Goal: Information Seeking & Learning: Understand process/instructions

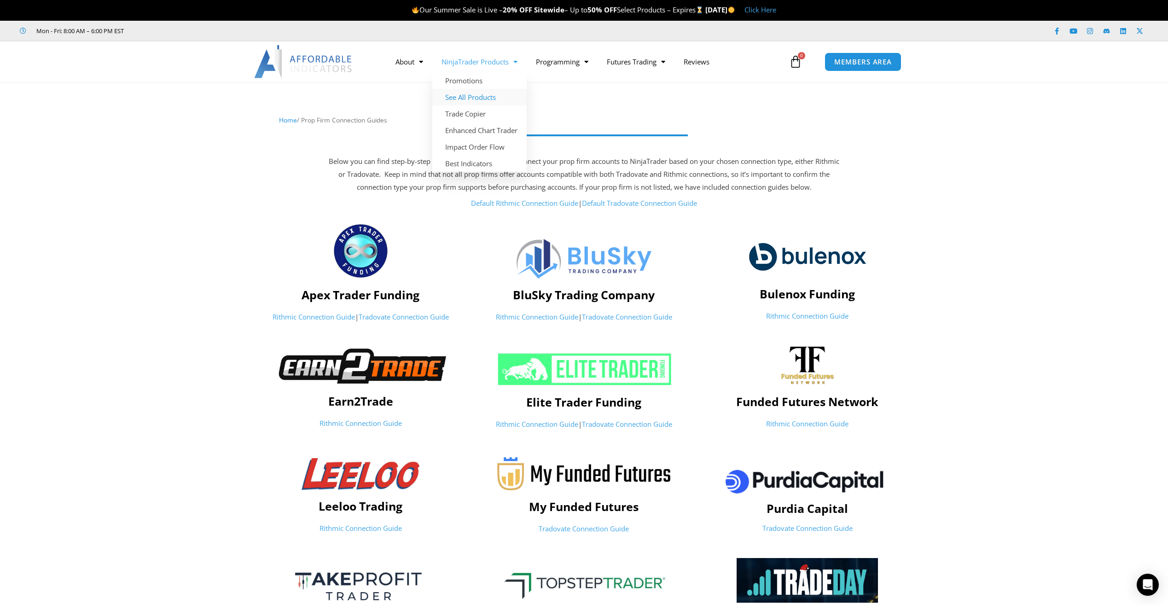
click at [457, 97] on link "See All Products" at bounding box center [479, 97] width 94 height 17
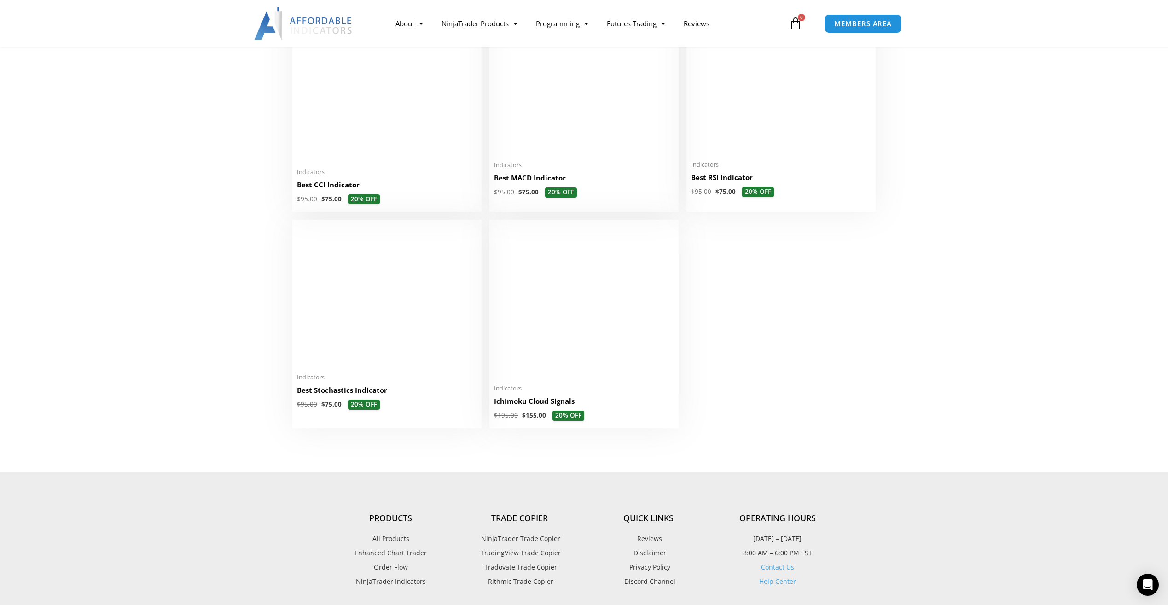
scroll to position [1980, 0]
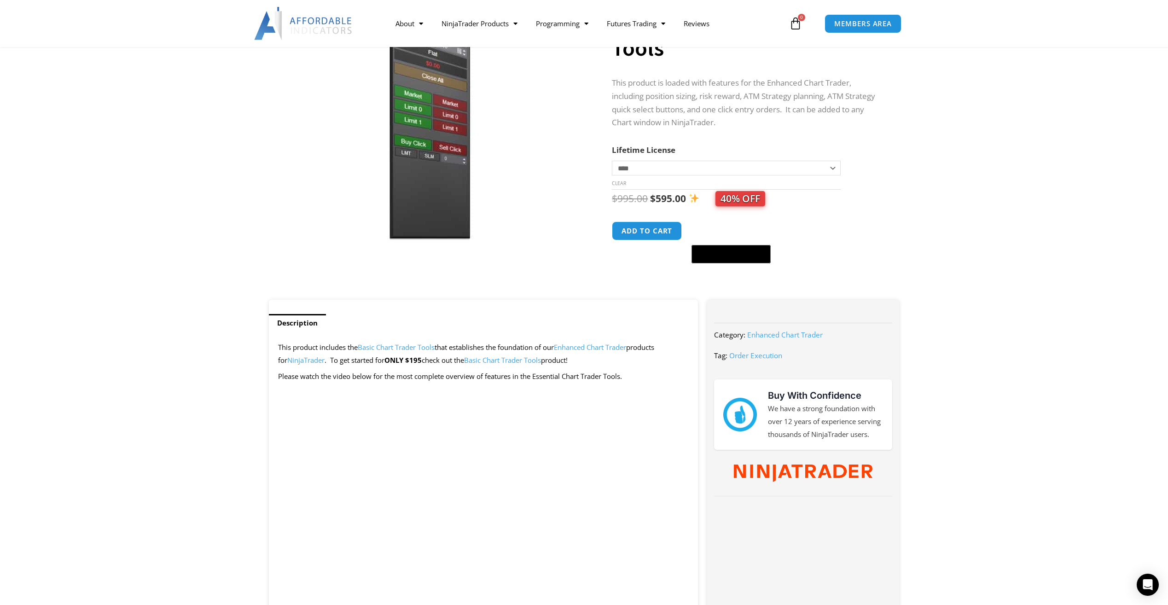
scroll to position [46, 0]
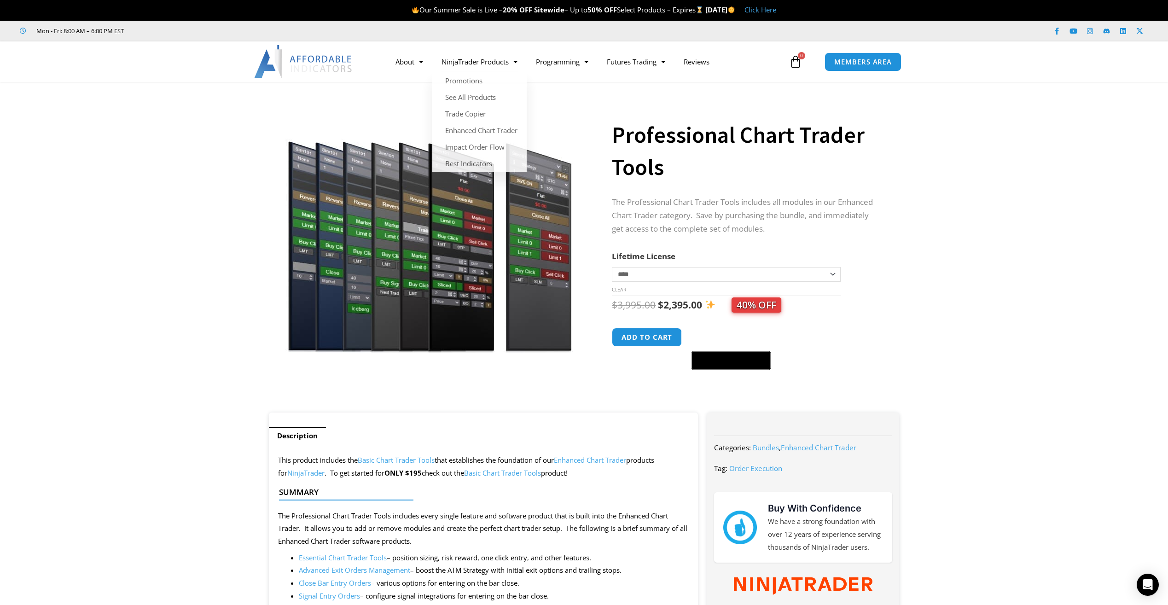
click at [1029, 137] on section "**********" at bounding box center [584, 251] width 1168 height 321
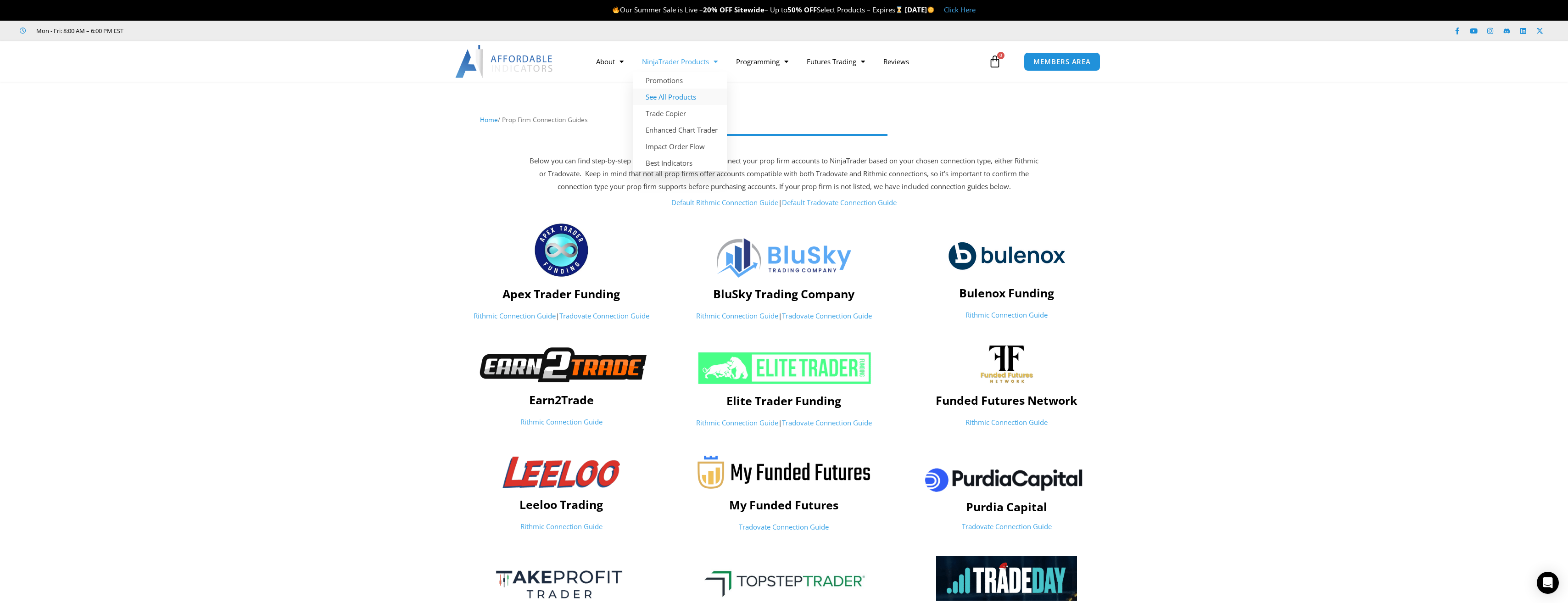
click at [667, 98] on link "See All Products" at bounding box center [680, 97] width 94 height 17
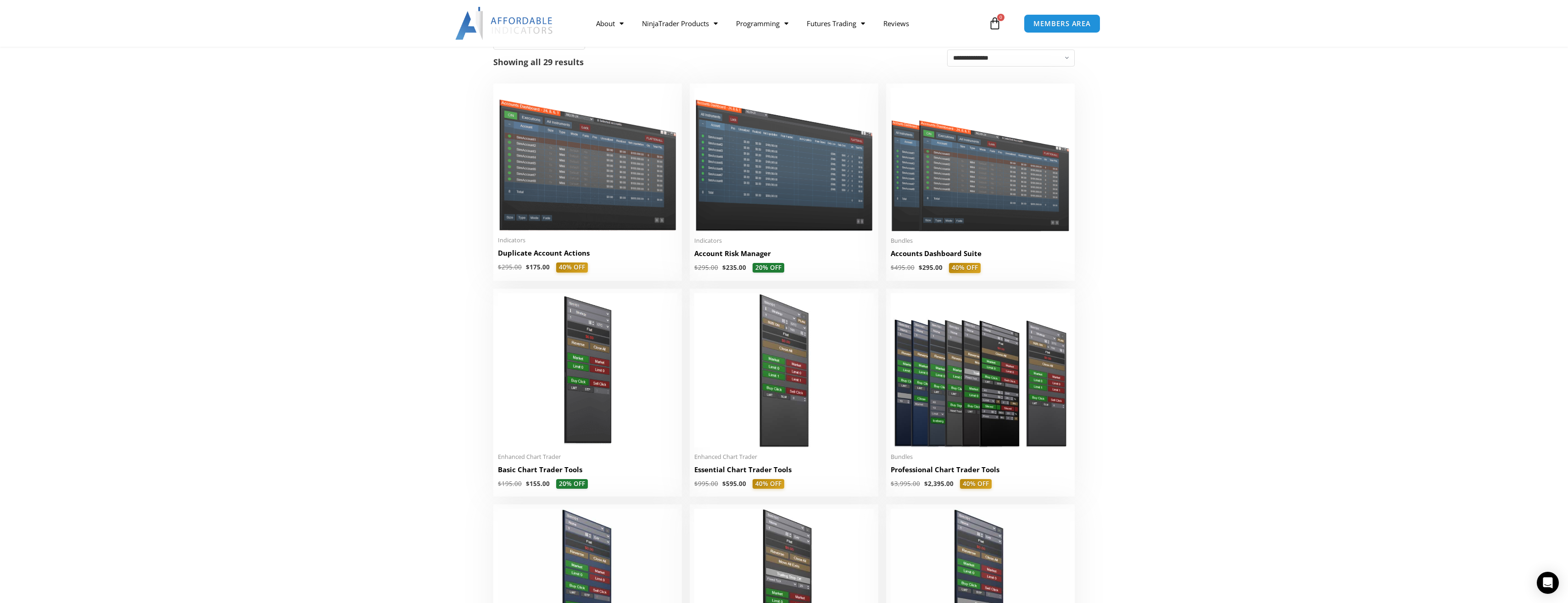
scroll to position [138, 0]
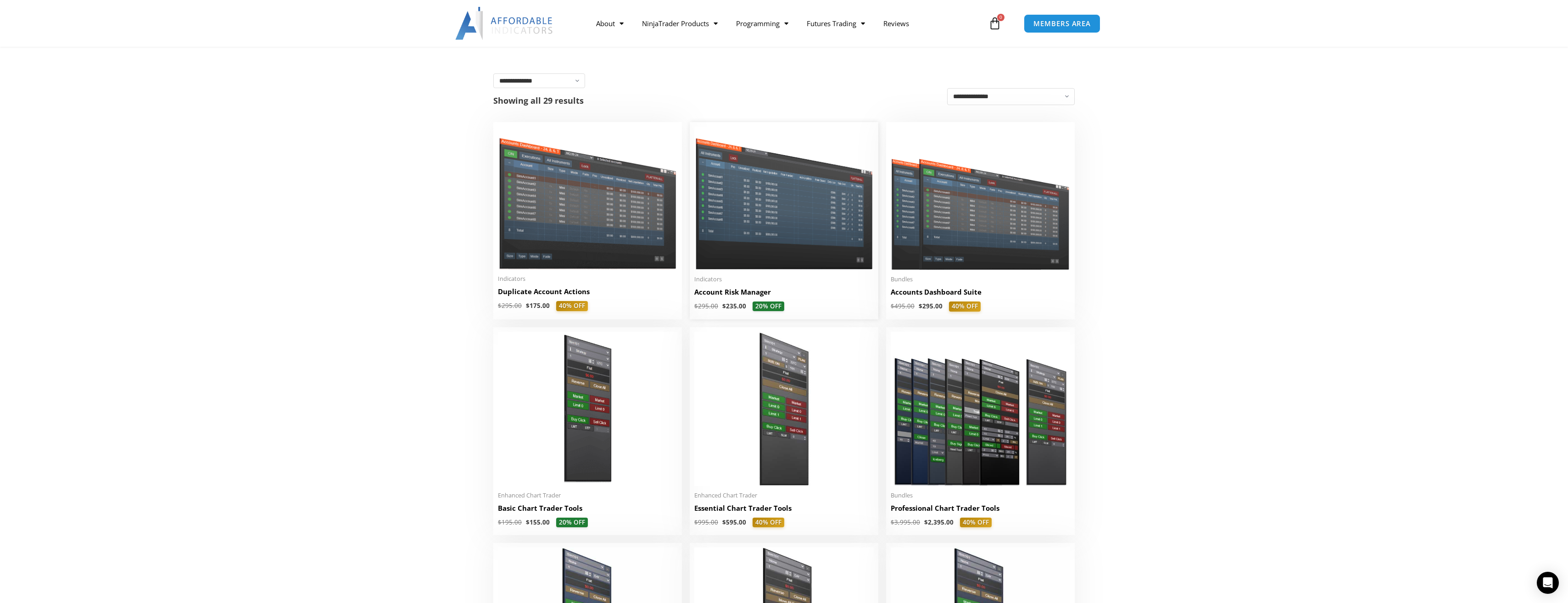
click at [738, 224] on img at bounding box center [784, 197] width 179 height 143
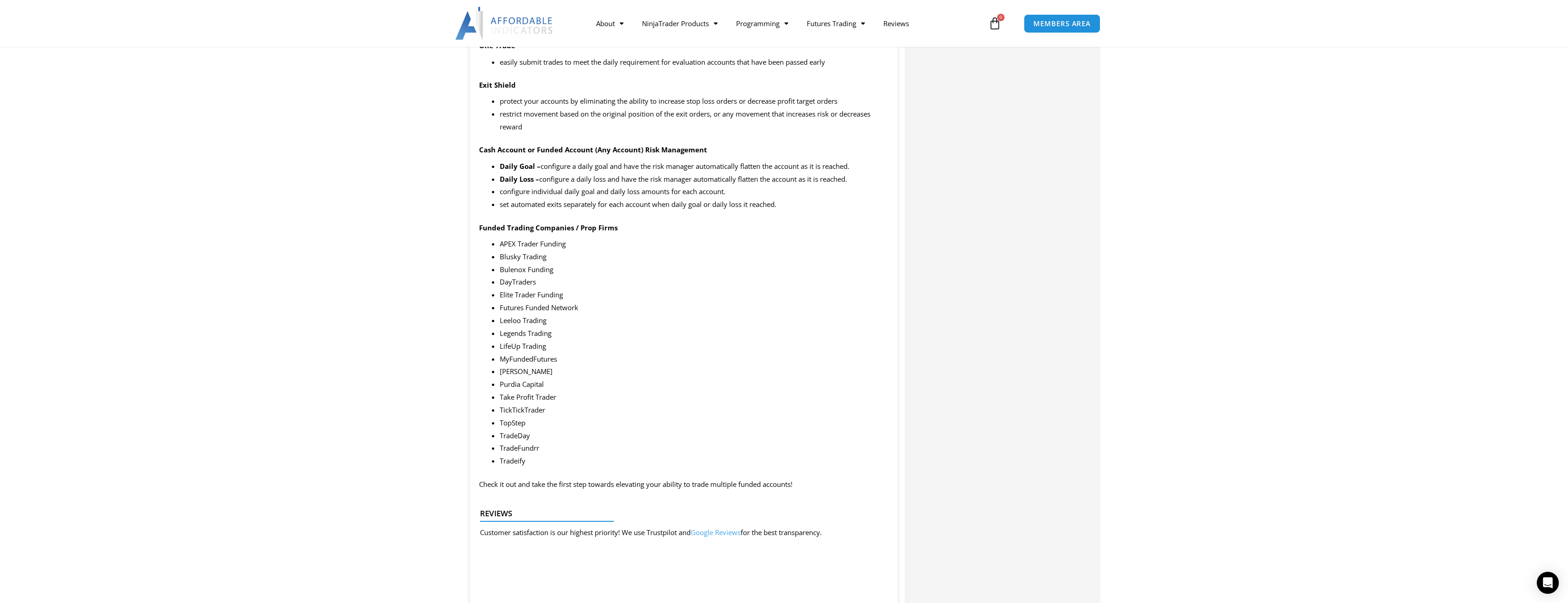
scroll to position [1100, 0]
click at [384, 39] on div at bounding box center [784, 23] width 1568 height 47
click at [308, 100] on section "Description Summary This product is built specifically for prop firm accounts, …" at bounding box center [784, 308] width 1568 height 2060
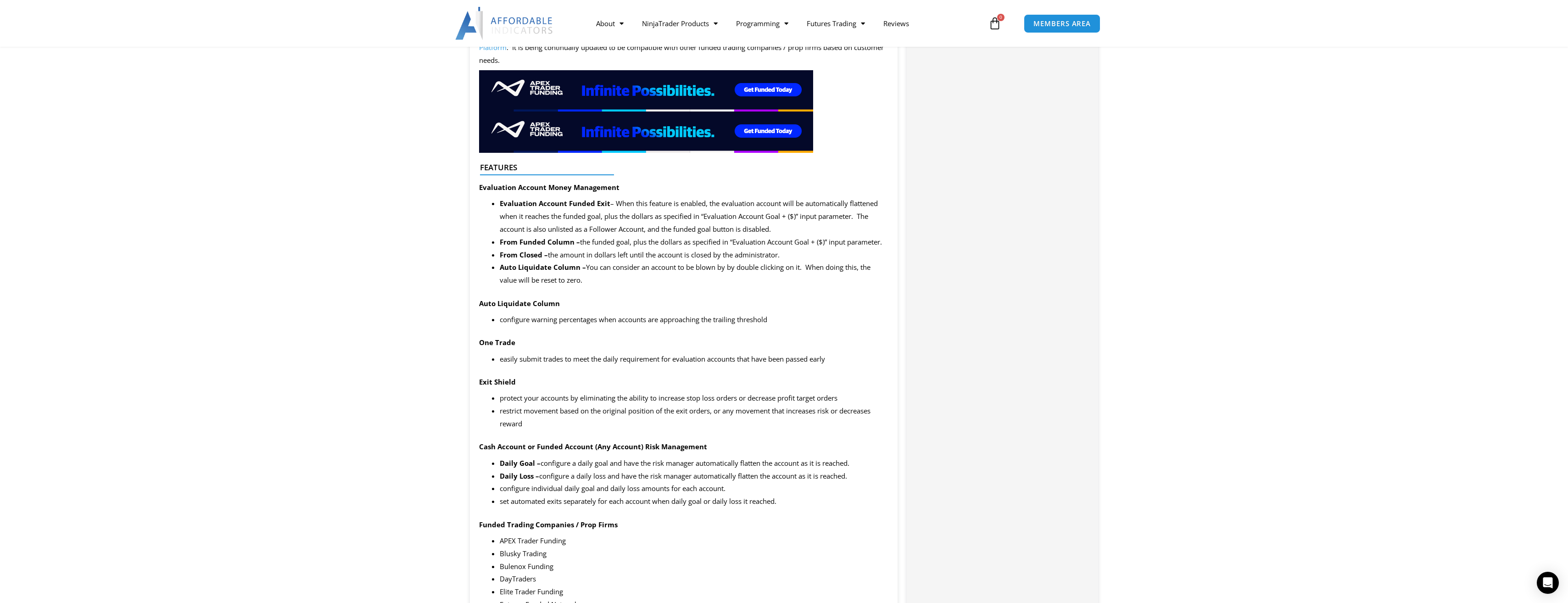
scroll to position [733, 0]
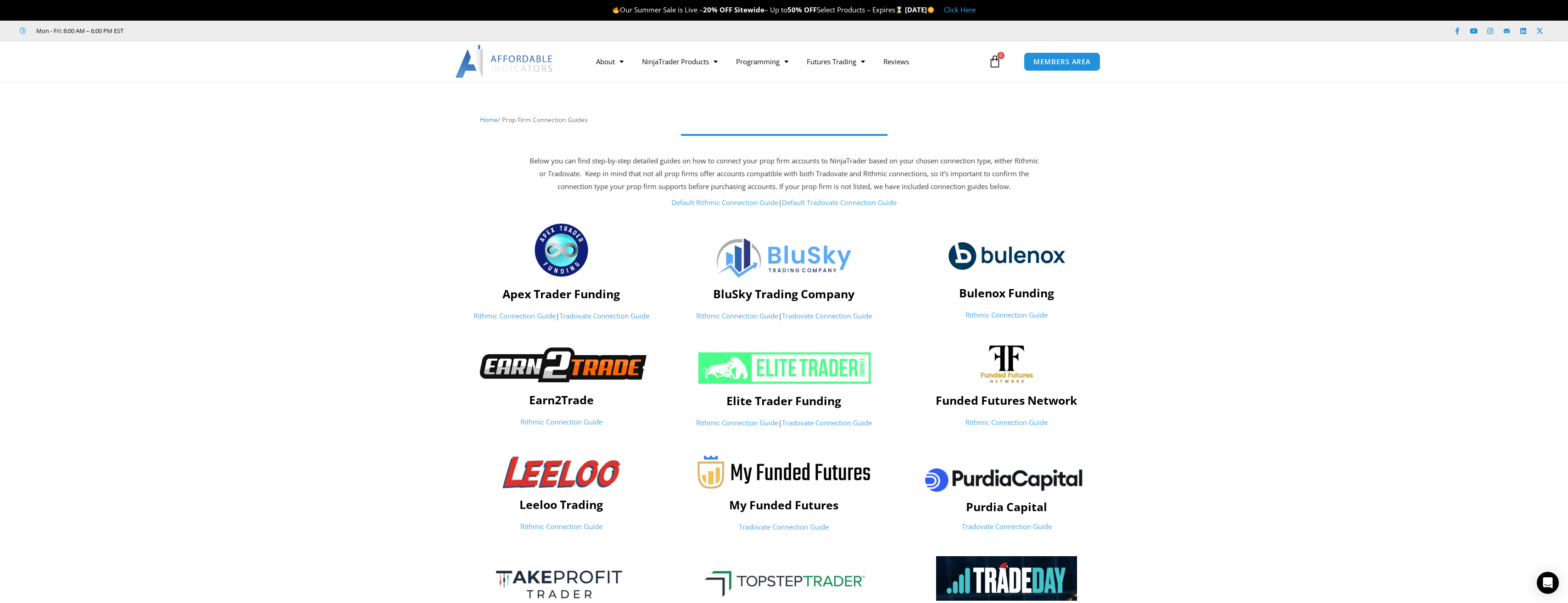
click at [994, 260] on img at bounding box center [1007, 255] width 118 height 42
click at [995, 316] on link "Rithmic Connection Guide" at bounding box center [1007, 314] width 82 height 9
click at [342, 156] on section "Below you can find step-by-step detailed guides on how to connect your prop fir…" at bounding box center [784, 183] width 1568 height 67
click at [255, 234] on section "Apex Trader Funding Rithmic Connection Guide | Tradovate Connection Guide BluSk…" at bounding box center [784, 274] width 1568 height 114
click at [179, 122] on div at bounding box center [784, 110] width 1568 height 46
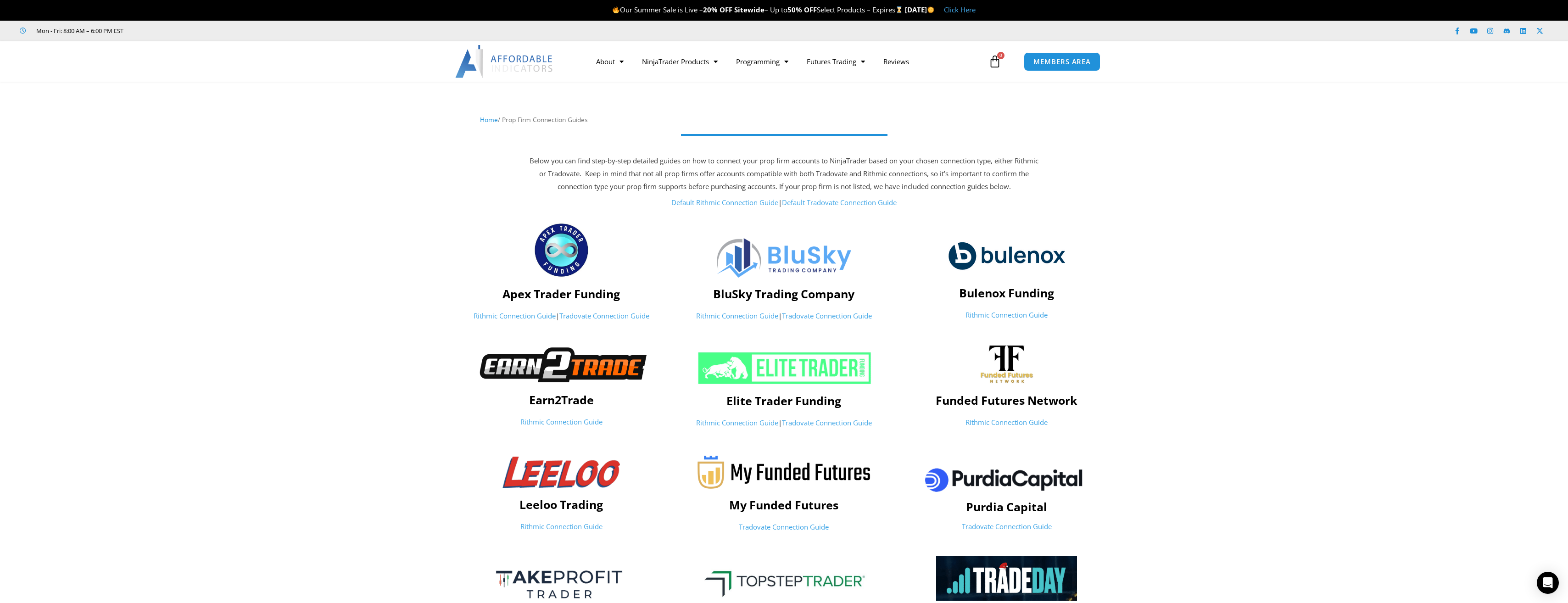
click at [284, 237] on section "Apex Trader Funding Rithmic Connection Guide | Tradovate Connection Guide BluSk…" at bounding box center [784, 274] width 1568 height 114
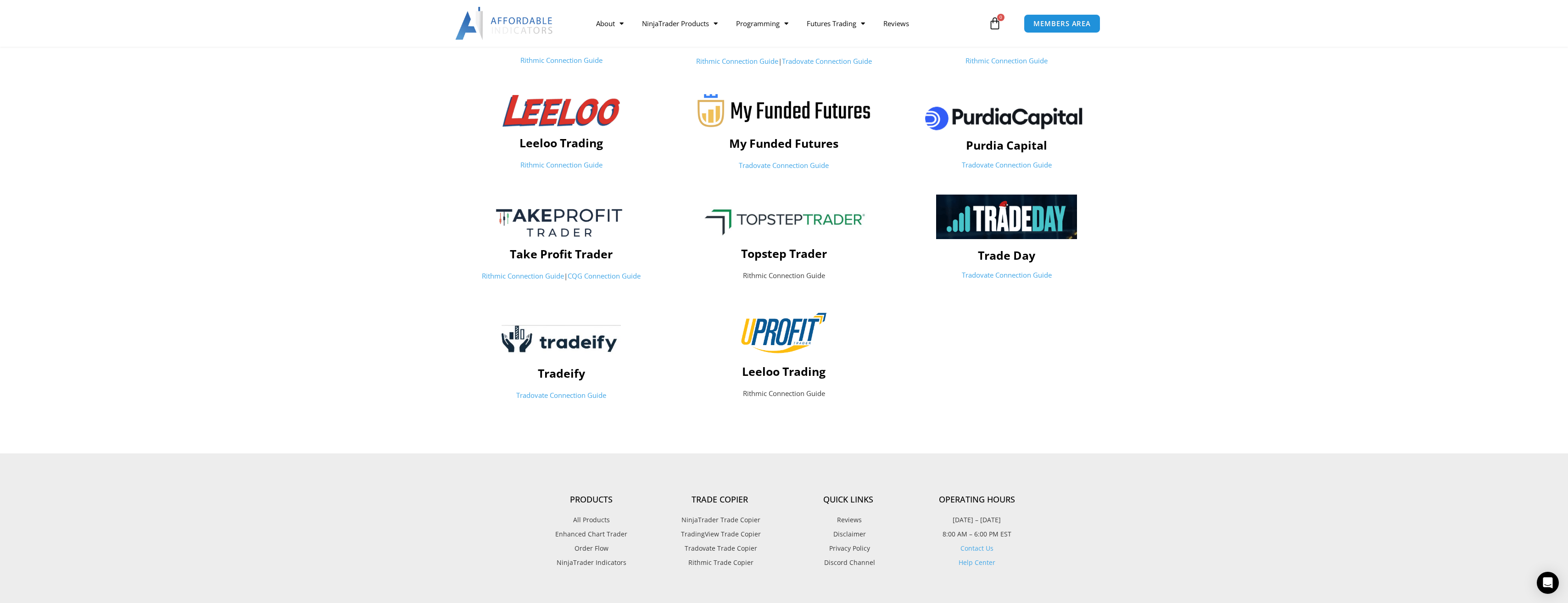
scroll to position [367, 0]
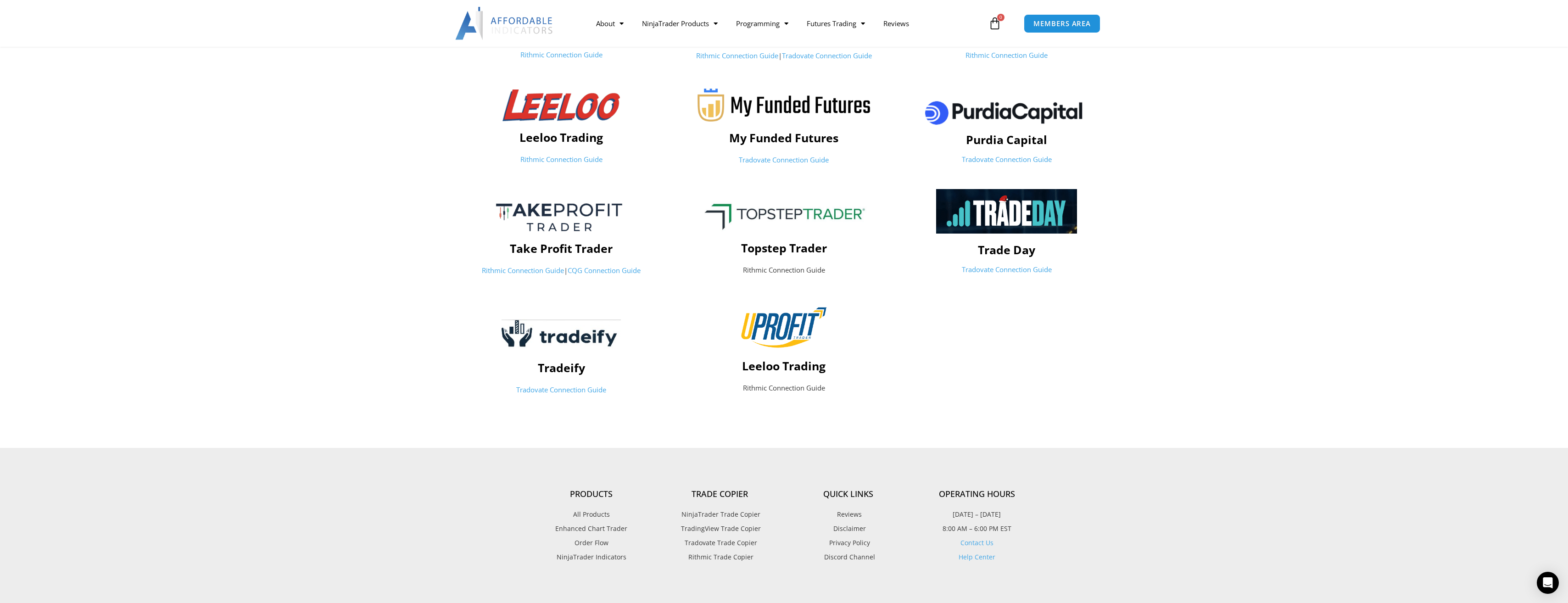
click at [778, 390] on p "Rithmic Connection Guide" at bounding box center [784, 388] width 213 height 13
click at [776, 335] on img at bounding box center [784, 327] width 88 height 45
